Goal: Transaction & Acquisition: Download file/media

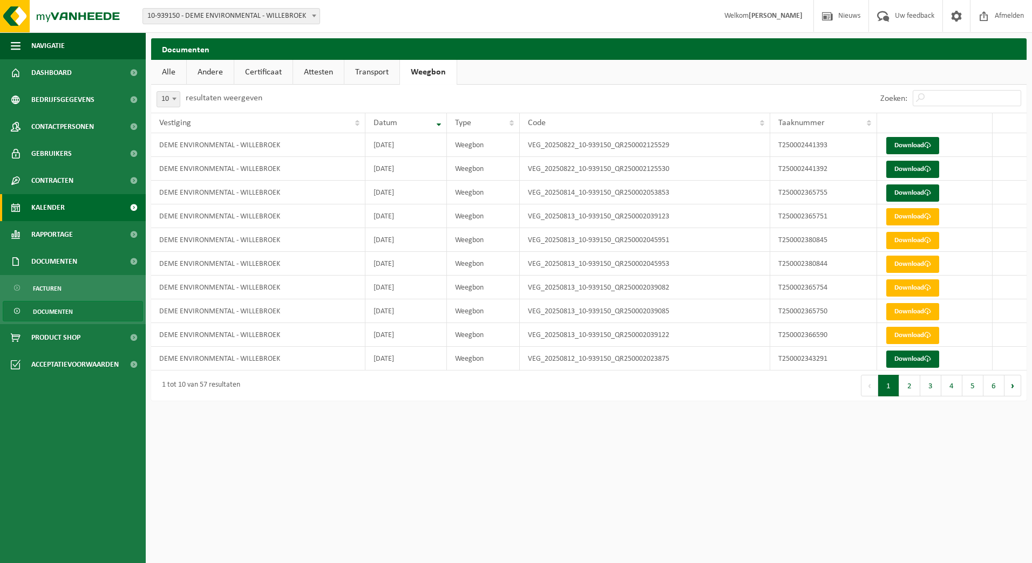
click at [71, 210] on link "Kalender" at bounding box center [73, 207] width 146 height 27
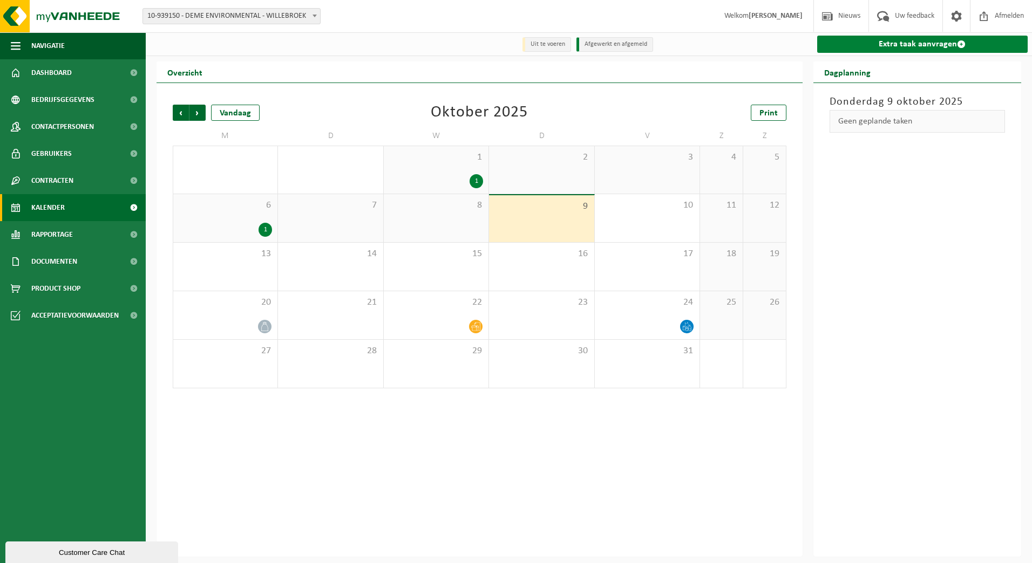
click at [904, 51] on link "Extra taak aanvragen" at bounding box center [922, 44] width 211 height 17
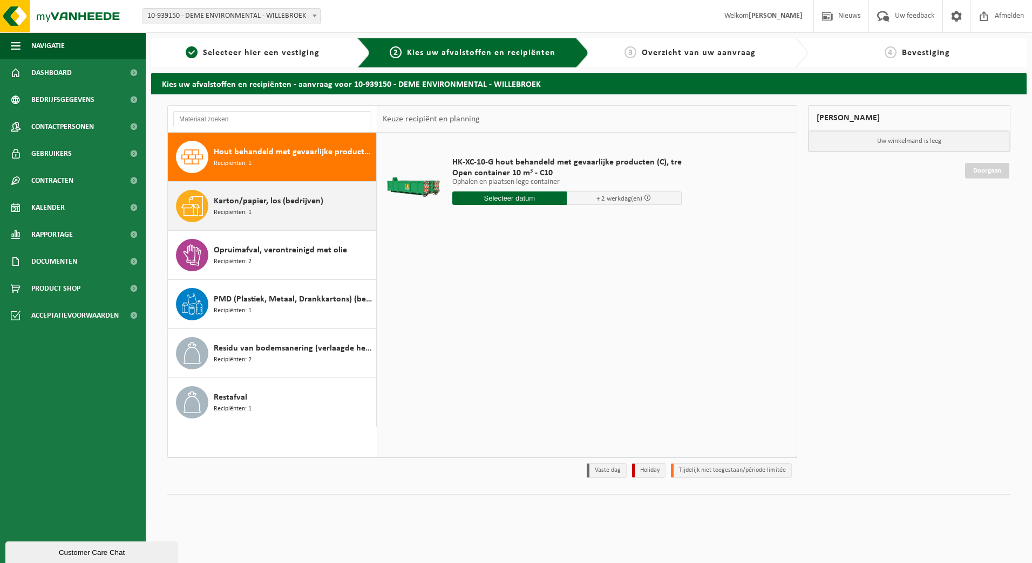
click at [287, 221] on div "Karton/papier, los (bedrijven) Recipiënten: 1" at bounding box center [294, 206] width 160 height 32
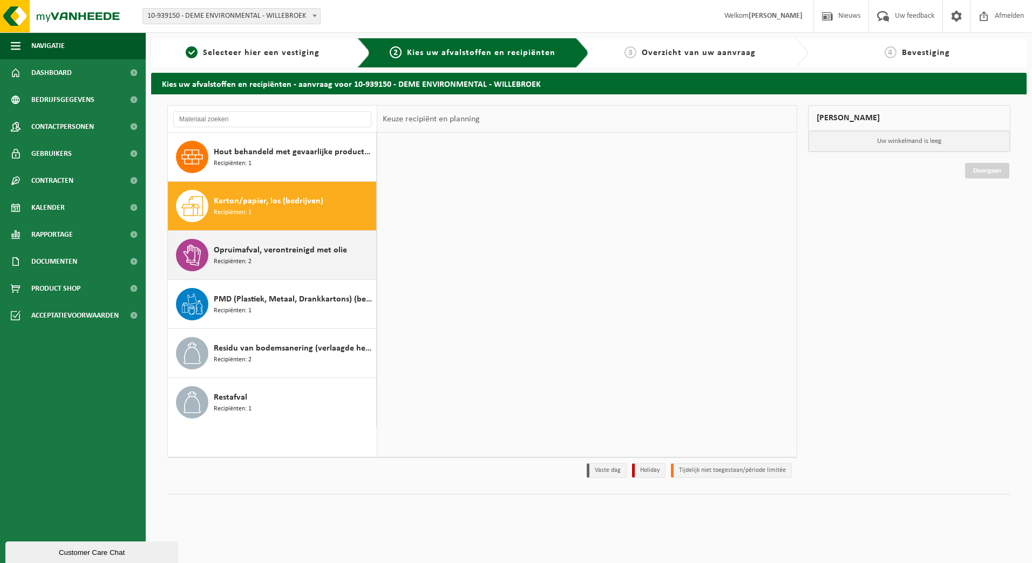
click at [288, 255] on span "Opruimafval, verontreinigd met olie" at bounding box center [280, 250] width 133 height 13
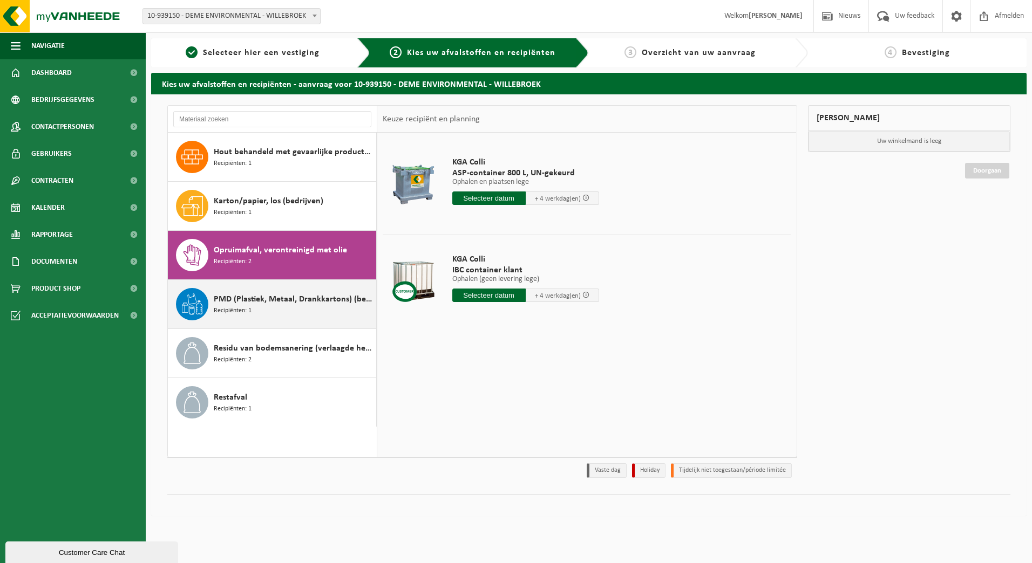
click at [308, 310] on div "PMD (Plastiek, Metaal, Drankkartons) (bedrijven) Recipiënten: 1" at bounding box center [294, 304] width 160 height 32
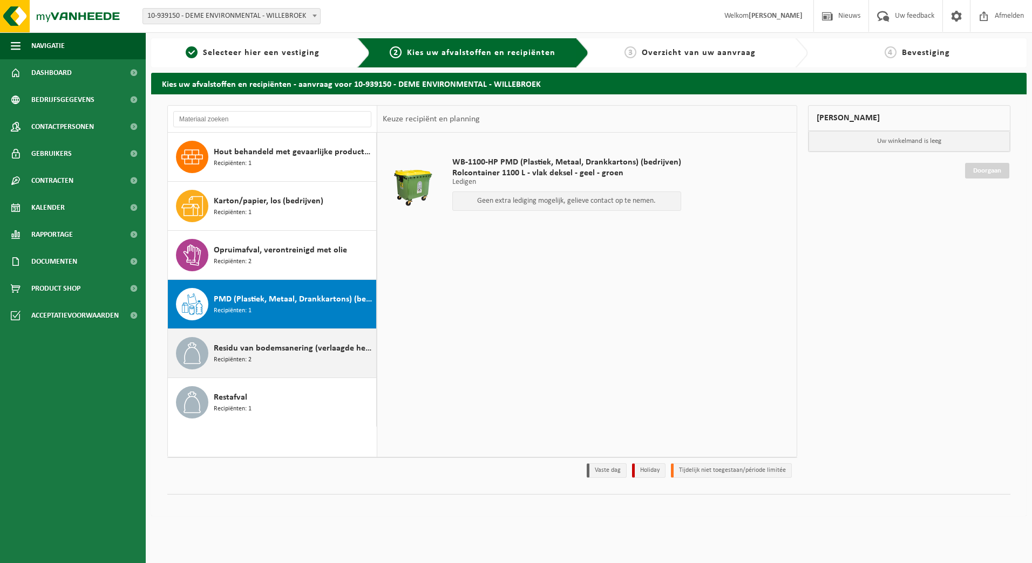
click at [324, 339] on div "Residu van bodemsanering (verlaagde heffing) Recipiënten: 2" at bounding box center [294, 353] width 160 height 32
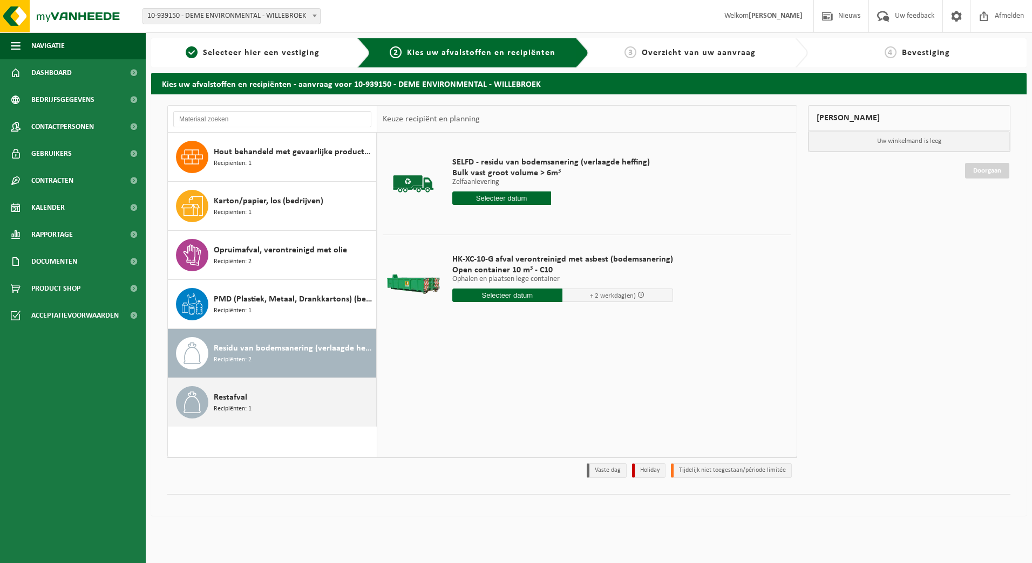
click at [305, 395] on div "Restafval Recipiënten: 1" at bounding box center [294, 402] width 160 height 32
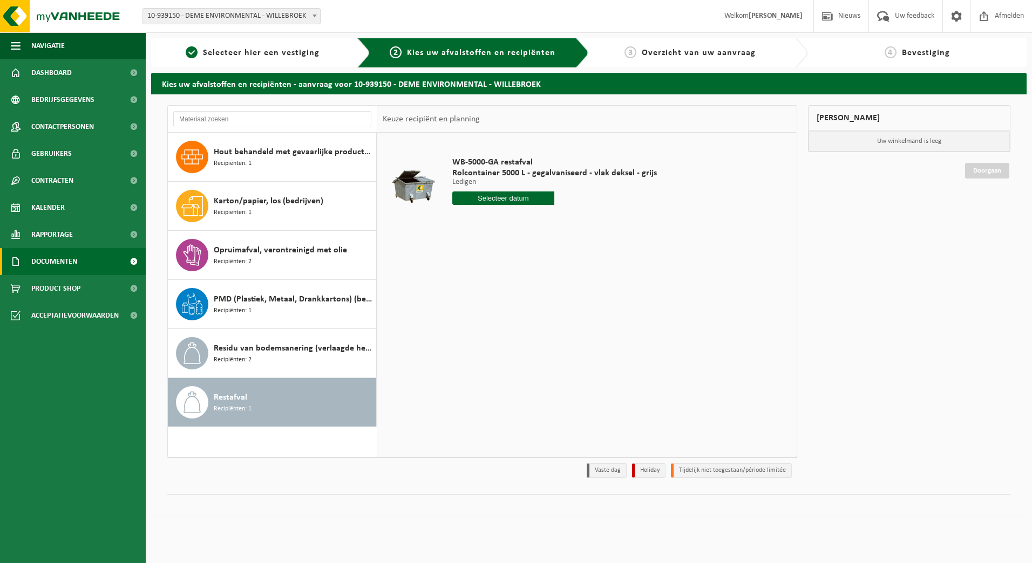
click at [91, 259] on link "Documenten" at bounding box center [73, 261] width 146 height 27
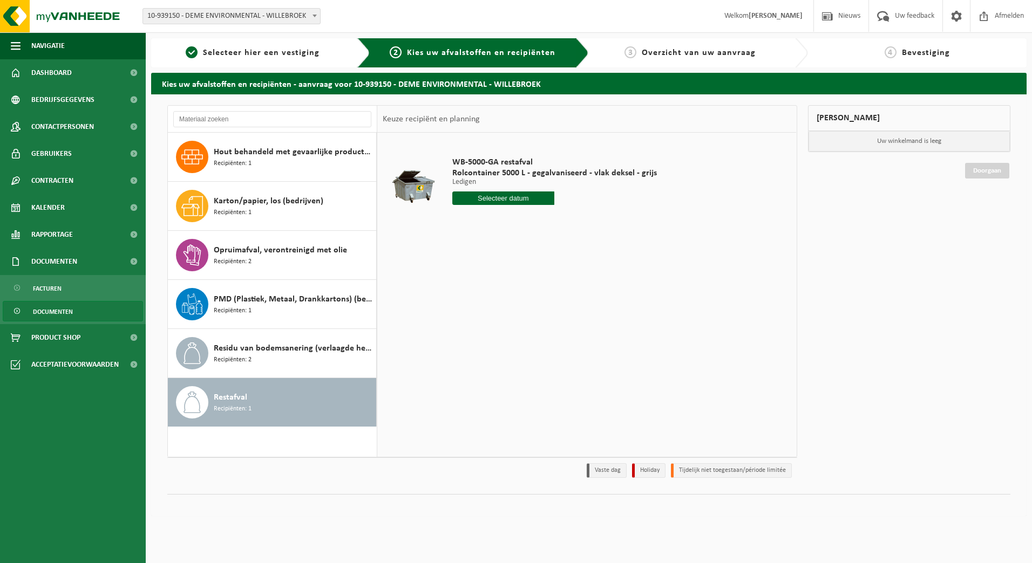
click at [76, 307] on link "Documenten" at bounding box center [73, 311] width 140 height 21
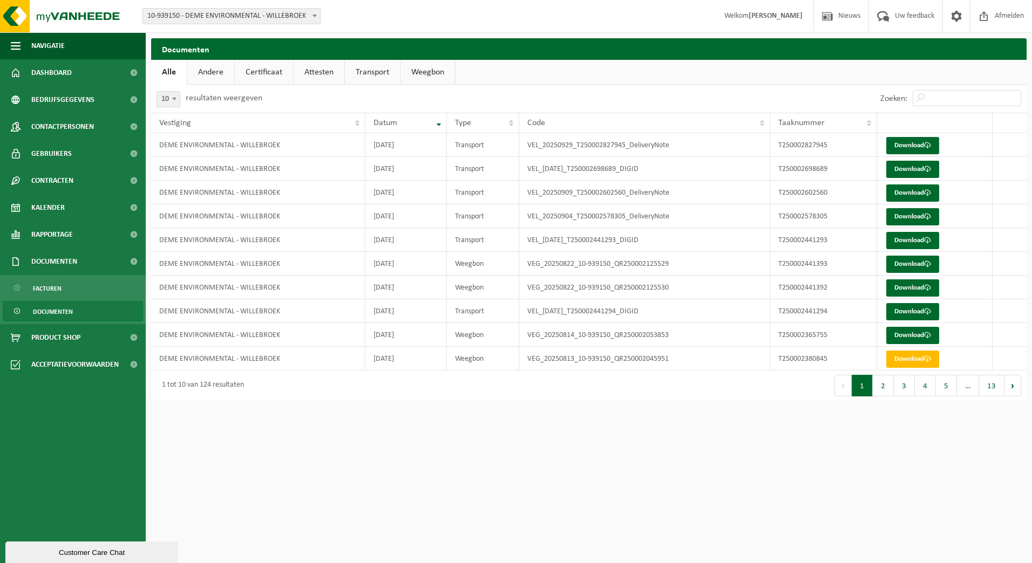
click at [315, 71] on link "Attesten" at bounding box center [319, 72] width 51 height 25
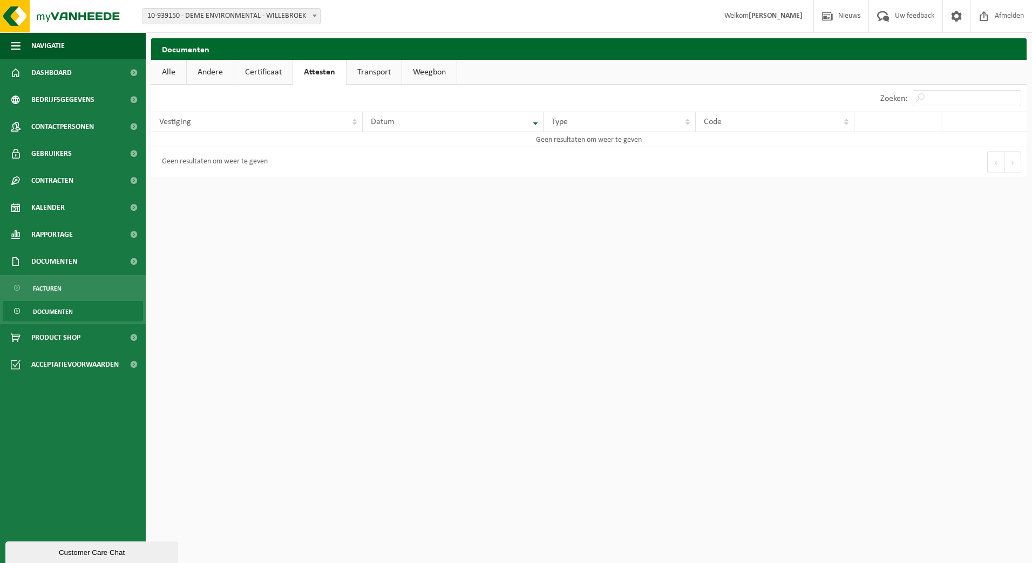
click at [268, 73] on link "Certificaat" at bounding box center [263, 72] width 58 height 25
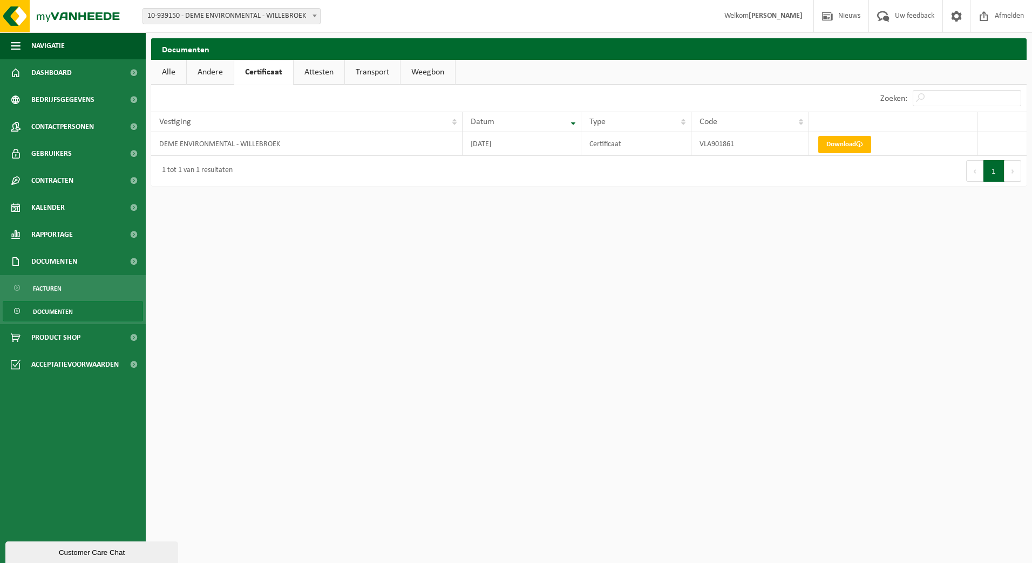
click at [320, 72] on link "Attesten" at bounding box center [319, 72] width 51 height 25
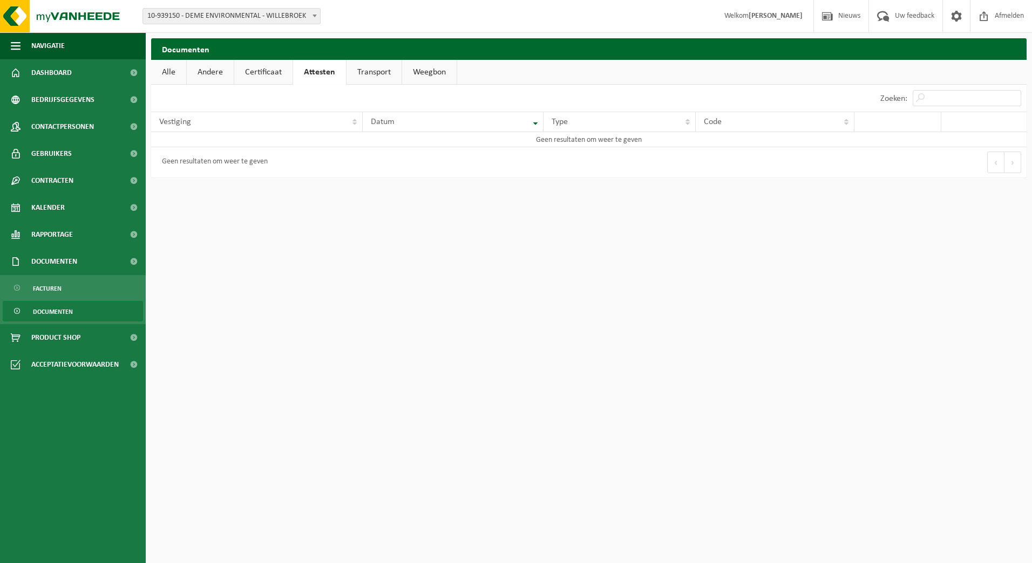
click at [175, 72] on link "Alle" at bounding box center [168, 72] width 35 height 25
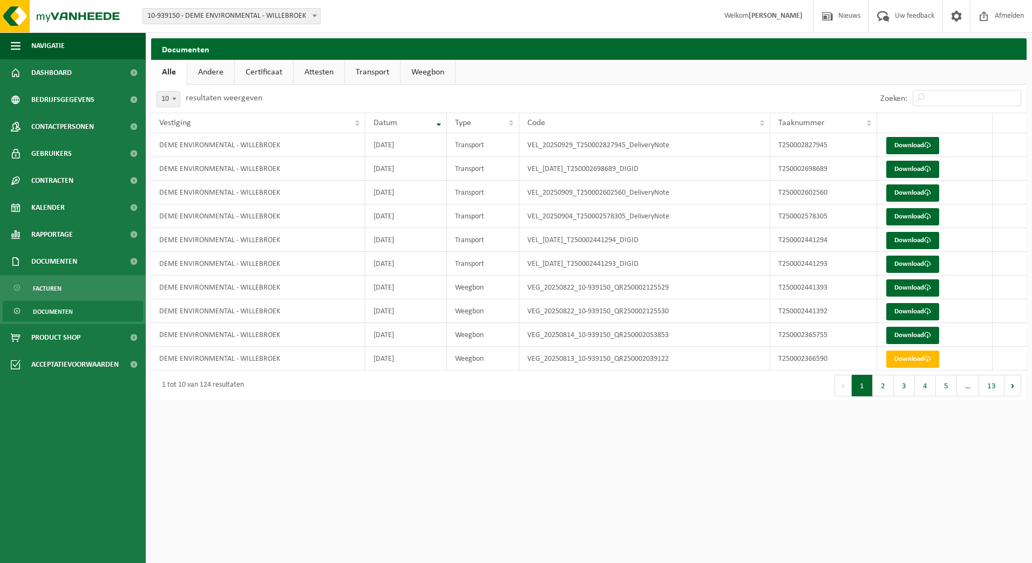
click at [257, 81] on link "Certificaat" at bounding box center [264, 72] width 58 height 25
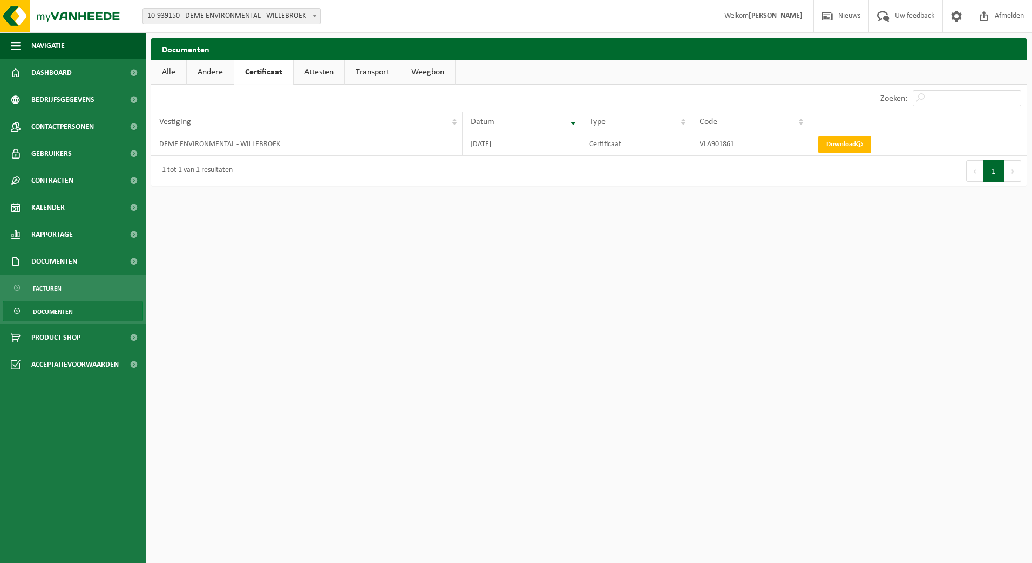
click at [377, 75] on link "Transport" at bounding box center [372, 72] width 55 height 25
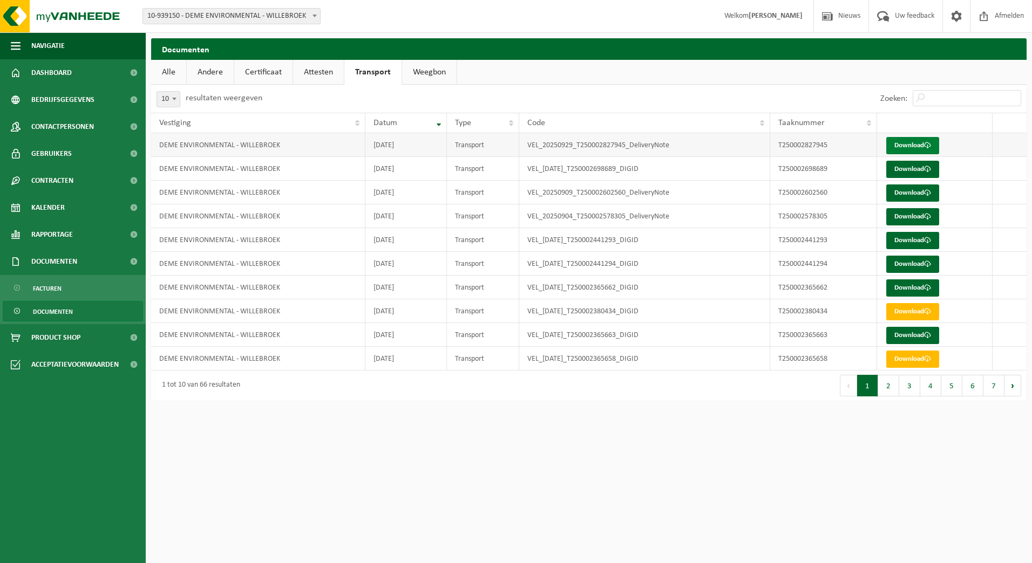
click at [909, 145] on link "Download" at bounding box center [912, 145] width 53 height 17
click at [425, 77] on link "Weegbon" at bounding box center [429, 72] width 55 height 25
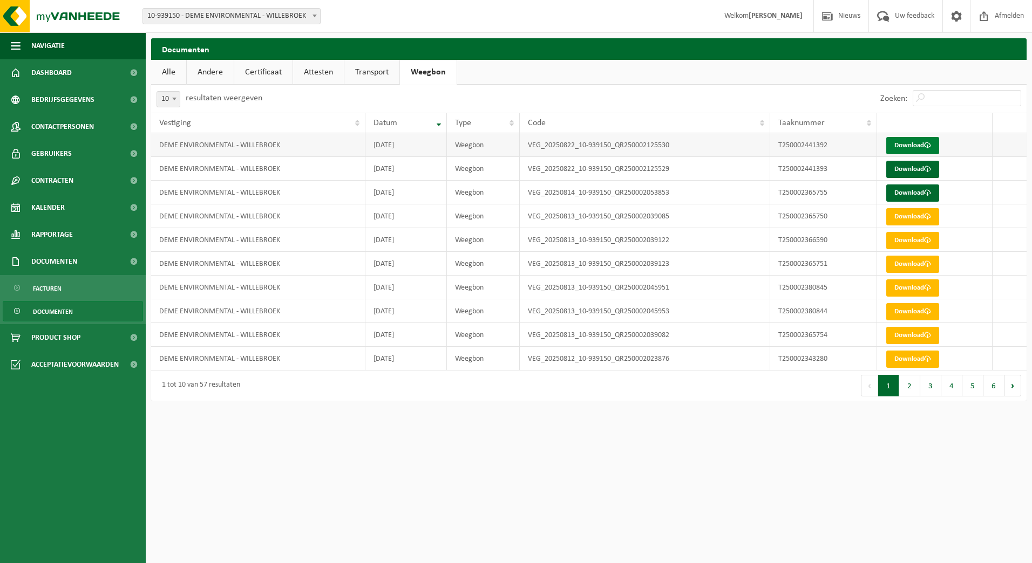
click at [920, 147] on link "Download" at bounding box center [912, 145] width 53 height 17
click at [530, 463] on html "Vestiging: 10-939150 - DEME ENVIRONMENTAL - WILLEBROEK 10-939150 - DEME ENVIRON…" at bounding box center [516, 281] width 1032 height 563
click at [595, 492] on html "Vestiging: 10-939150 - DEME ENVIRONMENTAL - WILLEBROEK 10-939150 - DEME ENVIRON…" at bounding box center [516, 281] width 1032 height 563
